Goal: Task Accomplishment & Management: Manage account settings

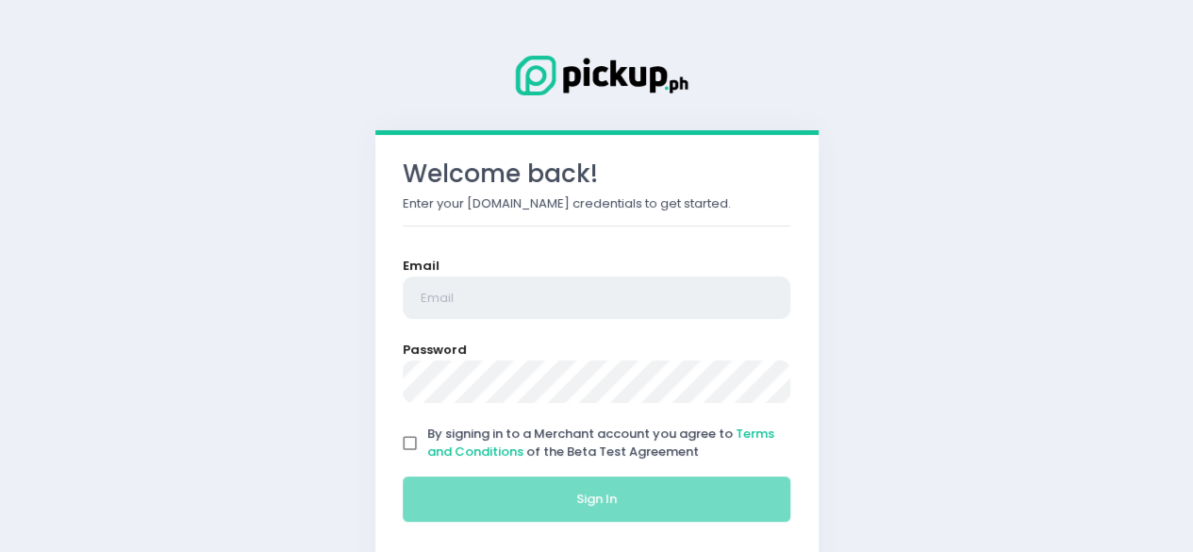
type input "[EMAIL_ADDRESS][DOMAIN_NAME]"
click at [413, 442] on input "By signing in to a Merchant account you agree to Terms and Conditions of the Be…" at bounding box center [410, 443] width 36 height 36
checkbox input "true"
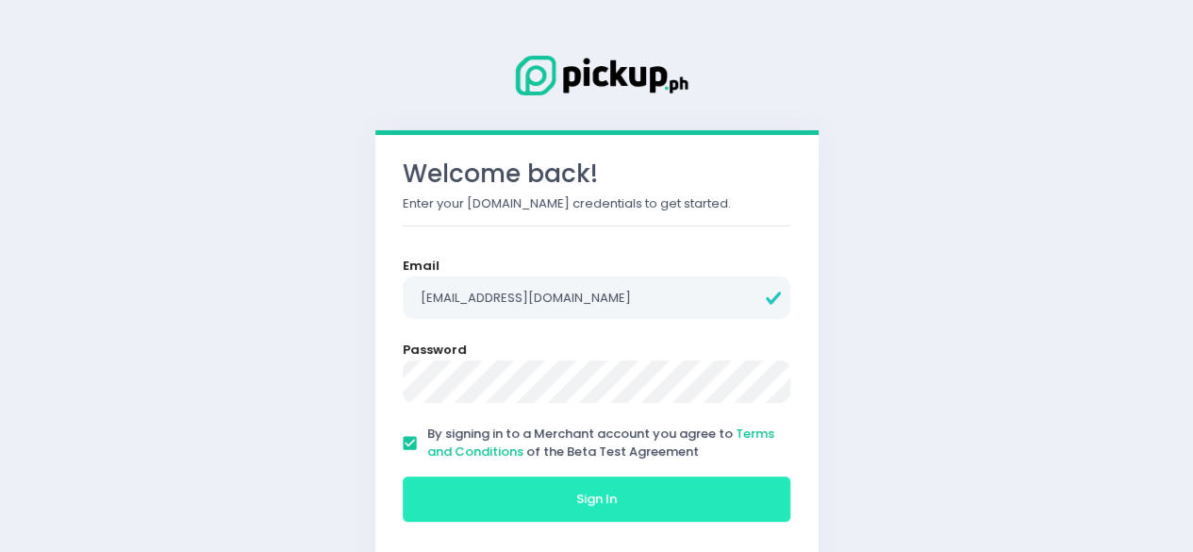
click at [536, 500] on button "Sign In" at bounding box center [597, 498] width 389 height 45
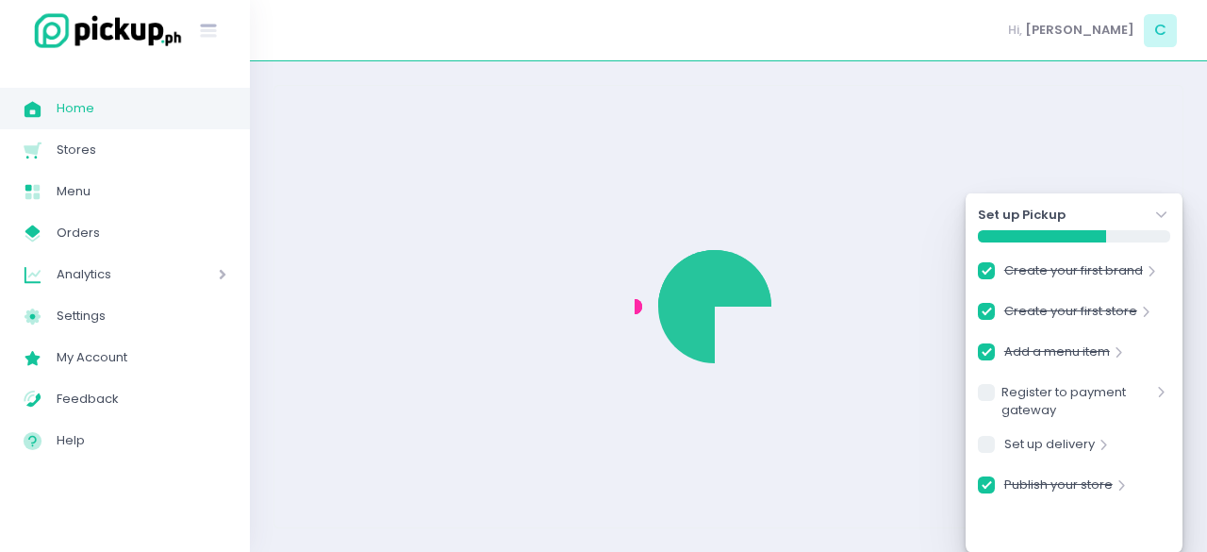
checkbox input "true"
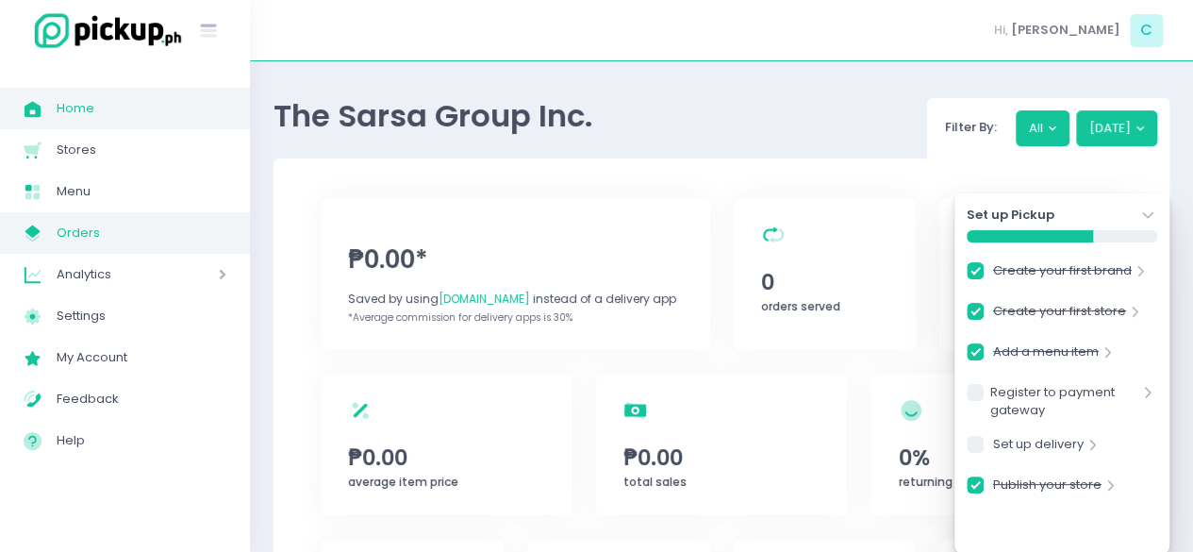
click at [118, 234] on span "Orders" at bounding box center [142, 233] width 170 height 25
checkbox input "true"
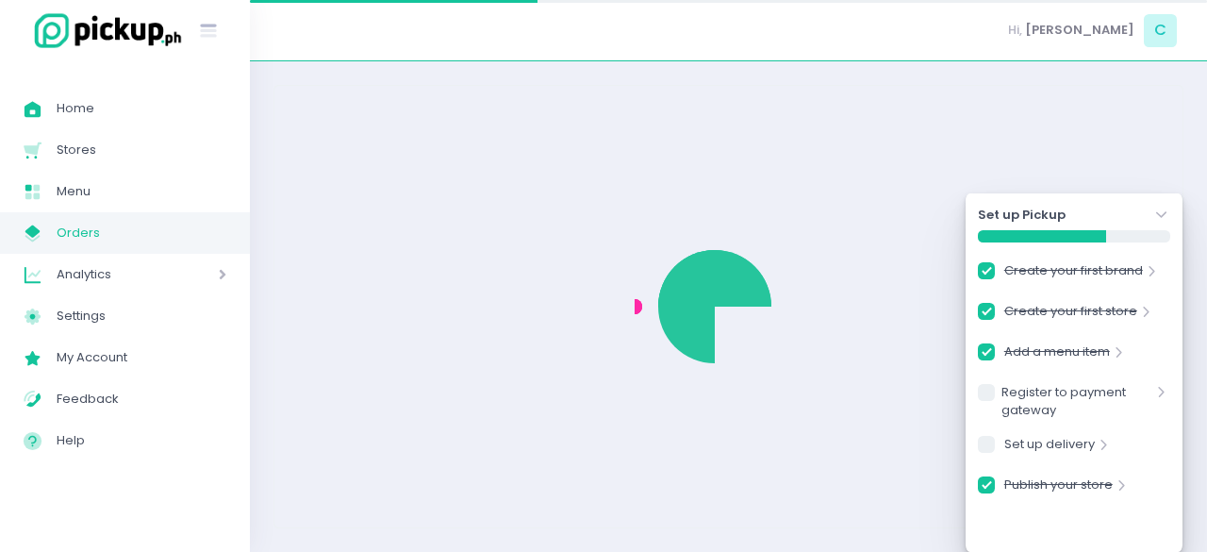
checkbox input "true"
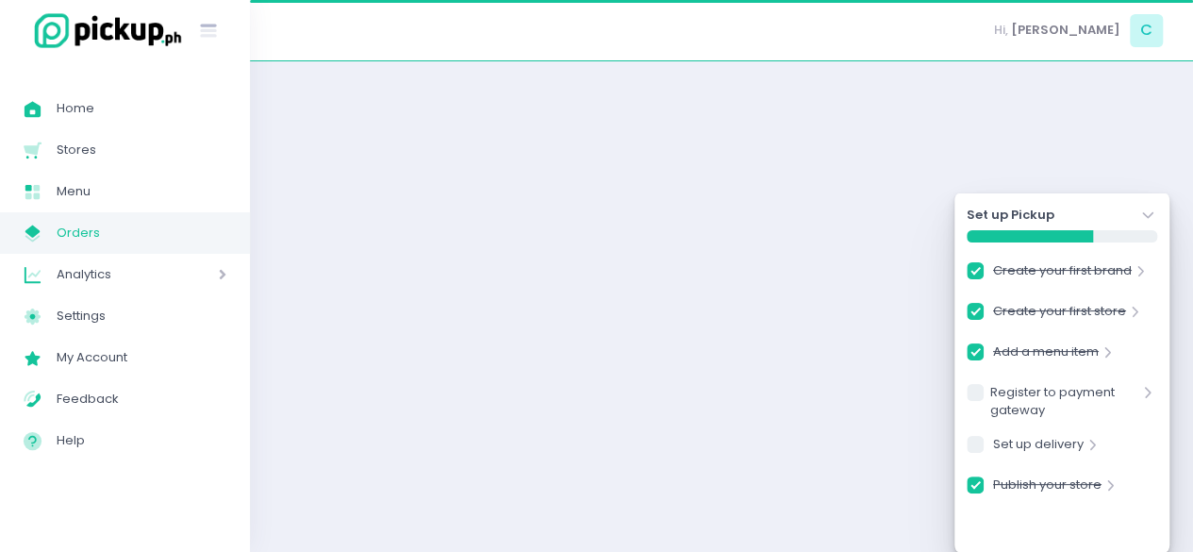
checkbox input "true"
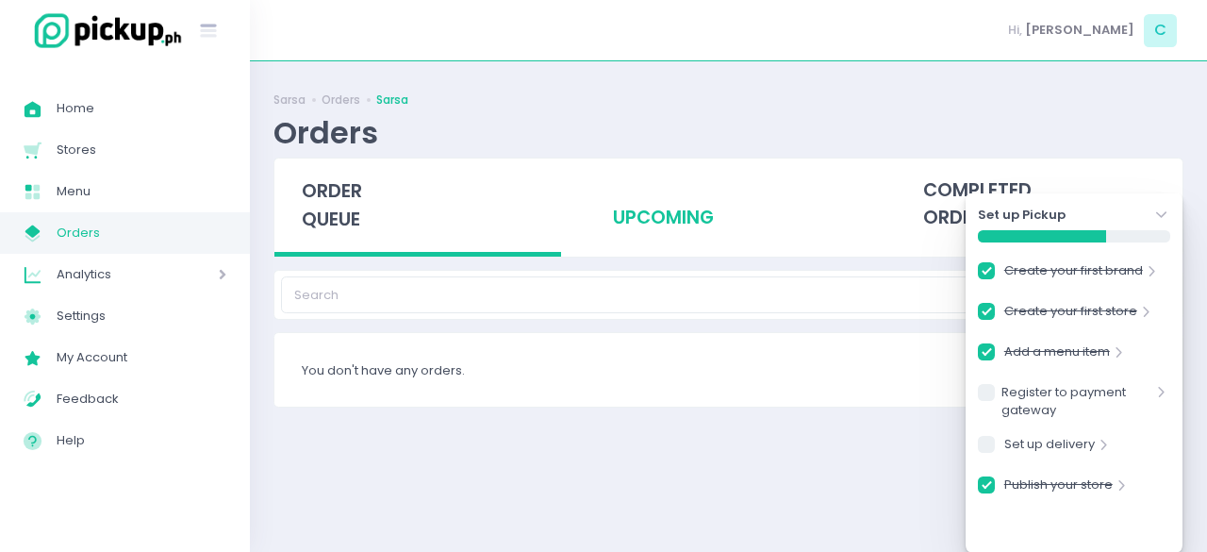
click at [621, 214] on div "upcoming" at bounding box center [728, 204] width 287 height 92
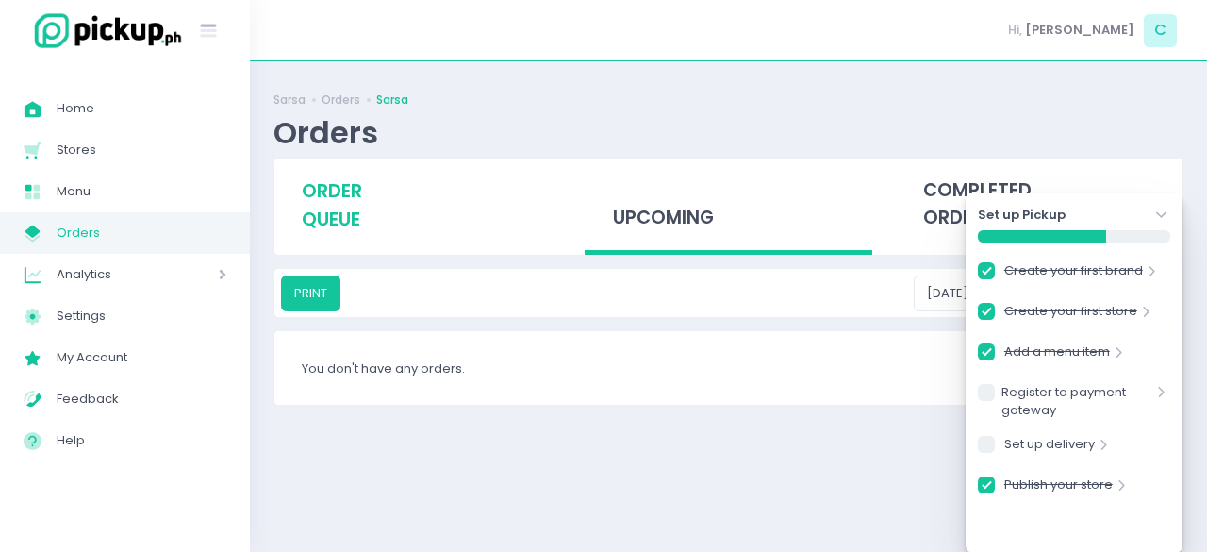
click at [358, 188] on span "order queue" at bounding box center [332, 205] width 60 height 54
